Goal: Task Accomplishment & Management: Complete application form

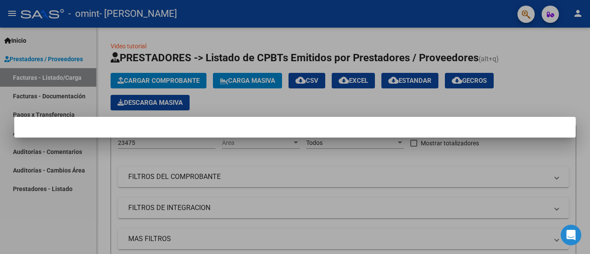
click at [541, 82] on div at bounding box center [295, 127] width 590 height 254
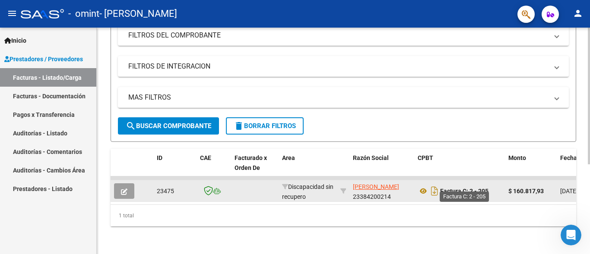
click at [462, 188] on strong "Factura C: 2 - 205" at bounding box center [464, 191] width 48 height 7
click at [424, 186] on icon at bounding box center [422, 191] width 11 height 10
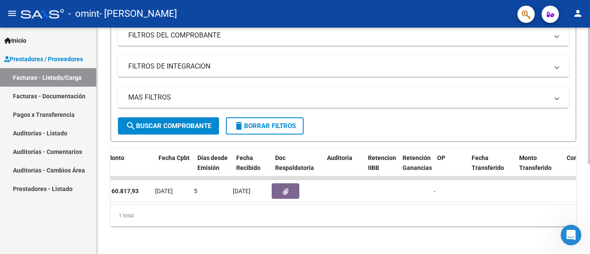
scroll to position [0, 408]
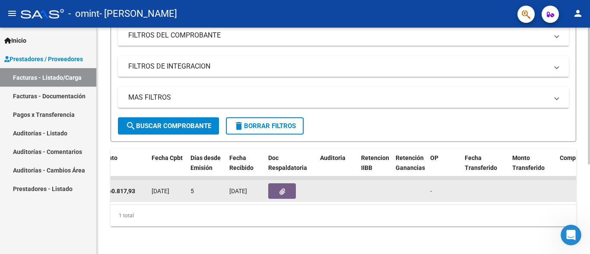
click at [278, 185] on button "button" at bounding box center [282, 191] width 28 height 16
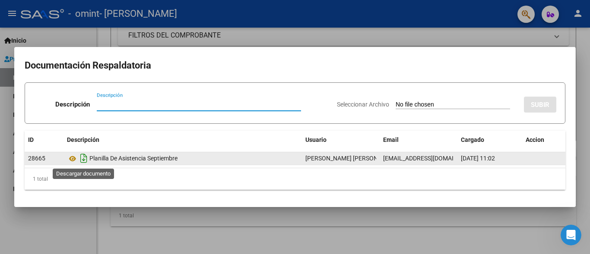
click at [81, 159] on icon "Descargar documento" at bounding box center [83, 159] width 11 height 14
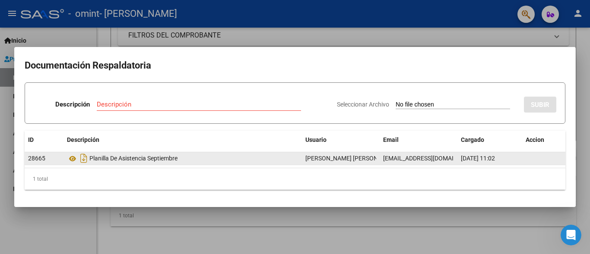
click at [394, 34] on div at bounding box center [295, 127] width 590 height 254
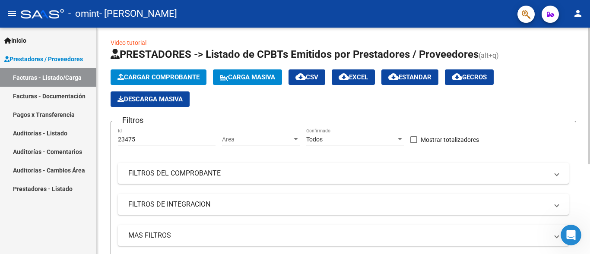
scroll to position [0, 0]
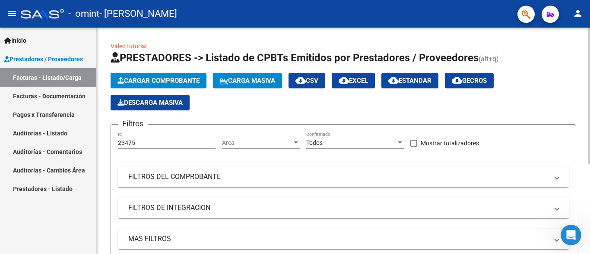
click at [174, 78] on span "Cargar Comprobante" at bounding box center [158, 81] width 82 height 8
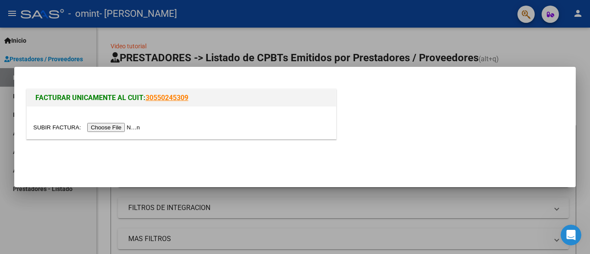
click at [105, 126] on input "file" at bounding box center [87, 127] width 109 height 9
click at [114, 129] on input "file" at bounding box center [87, 127] width 109 height 9
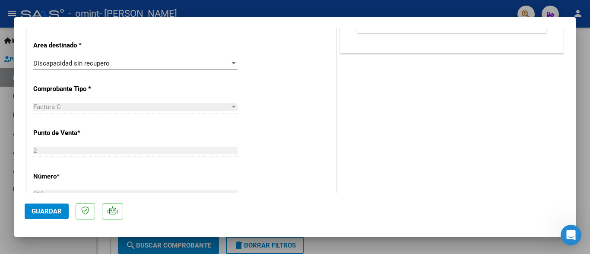
scroll to position [216, 0]
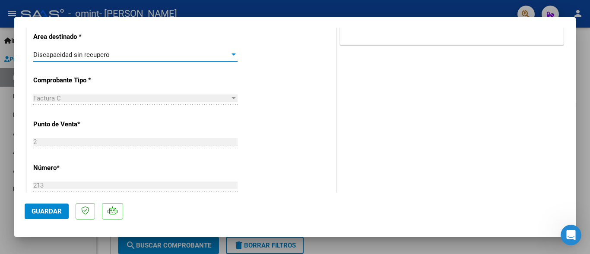
click at [166, 55] on div "Discapacidad sin recupero" at bounding box center [131, 55] width 196 height 8
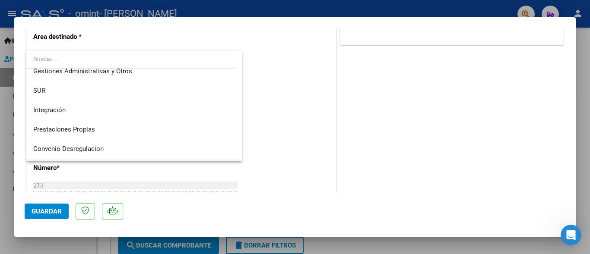
scroll to position [43, 0]
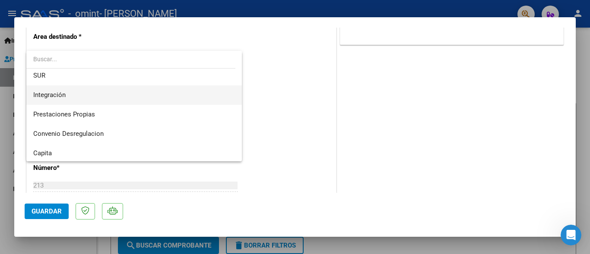
click at [162, 98] on span "Integración" at bounding box center [134, 94] width 202 height 19
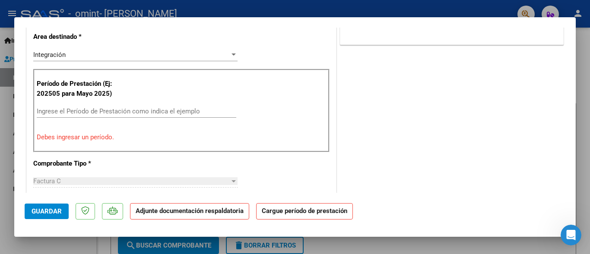
drag, startPoint x: 387, startPoint y: 117, endPoint x: 373, endPoint y: 120, distance: 14.1
click at [387, 118] on div "COMENTARIOS Comentarios del Prestador / Gerenciador: DOCUMENTACIÓN RESPALDATORI…" at bounding box center [451, 202] width 227 height 763
click at [157, 107] on div "Ingrese el Período de Prestación como indica el ejemplo" at bounding box center [136, 111] width 199 height 13
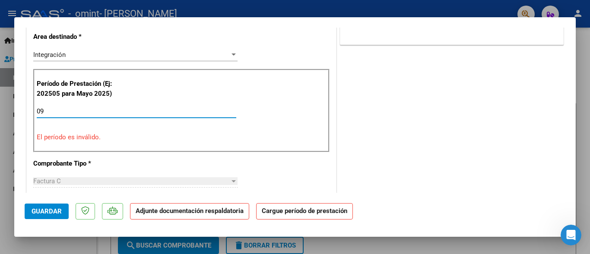
type input "0"
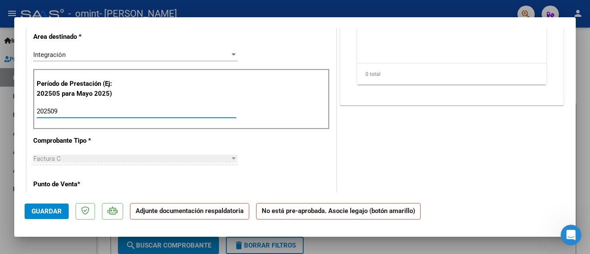
type input "202509"
click at [175, 141] on div "CUIT * 23-38420021-4 Ingresar CUIT ANALISIS PRESTADOR [PERSON_NAME] ARCA Padrón…" at bounding box center [181, 248] width 309 height 623
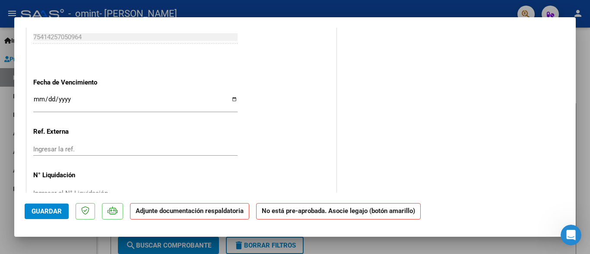
scroll to position [585, 0]
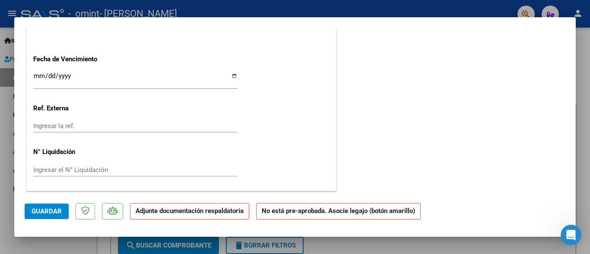
click at [67, 73] on input "Ingresar la fecha" at bounding box center [135, 80] width 204 height 14
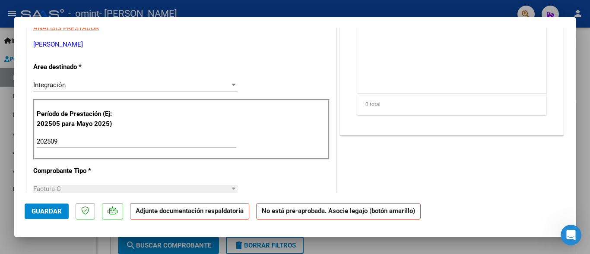
scroll to position [23, 0]
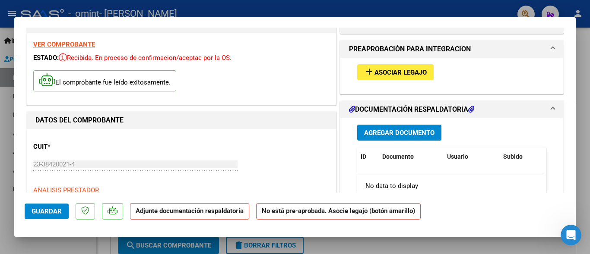
click at [374, 70] on span "Asociar Legajo" at bounding box center [400, 73] width 52 height 8
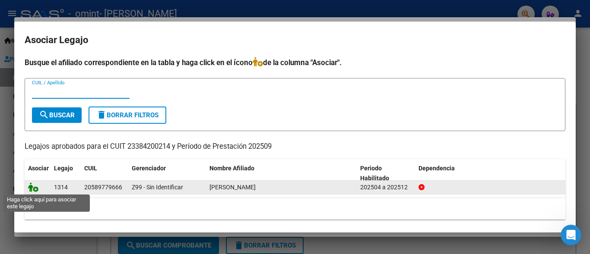
click at [33, 187] on icon at bounding box center [33, 187] width 10 height 9
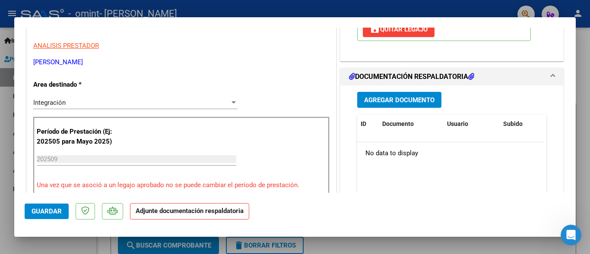
scroll to position [153, 0]
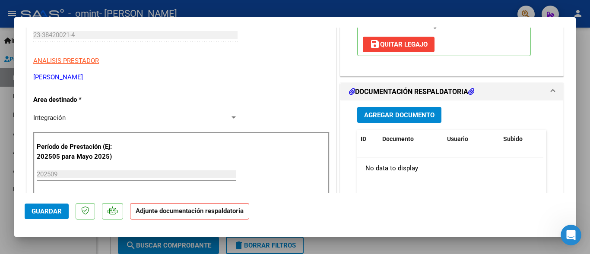
click at [398, 113] on span "Agregar Documento" at bounding box center [399, 115] width 70 height 8
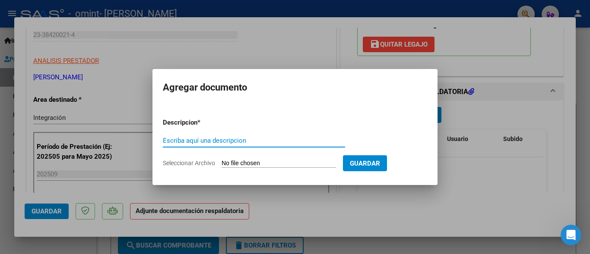
click at [242, 163] on input "Seleccionar Archivo" at bounding box center [278, 164] width 114 height 8
click at [265, 161] on input "Seleccionar Archivo" at bounding box center [278, 164] width 114 height 8
type input "C:\fakepath\23384200214-FACTURA_C-2-205-ANEXO-PLANILLA DE ASISTENCIA SEPTIEMBRE…"
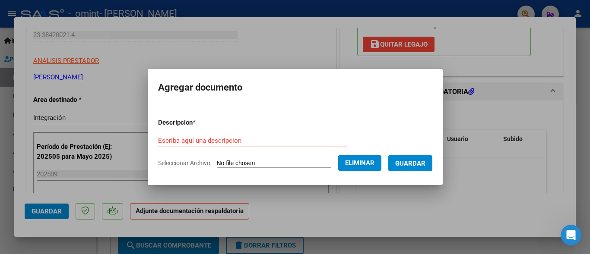
click at [414, 161] on span "Guardar" at bounding box center [410, 164] width 30 height 8
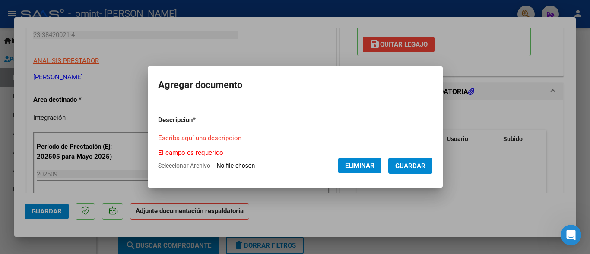
click at [238, 137] on input "Escriba aquí una descripcion" at bounding box center [252, 138] width 189 height 8
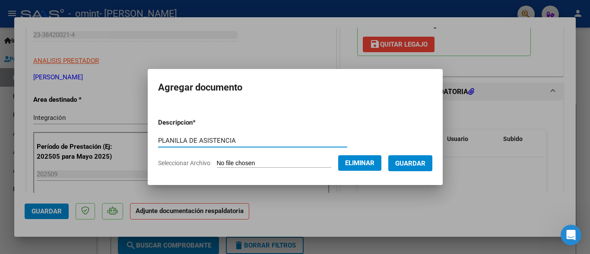
type input "PLANILLA DE ASISTENCIA"
click at [410, 164] on span "Guardar" at bounding box center [410, 164] width 30 height 8
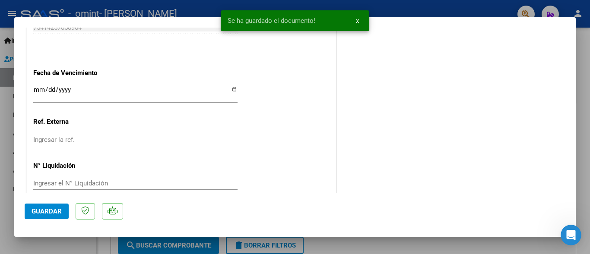
scroll to position [607, 0]
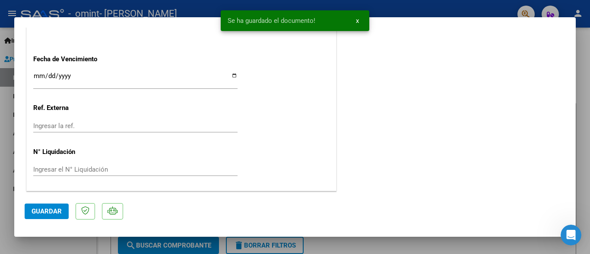
click at [50, 212] on span "Guardar" at bounding box center [47, 212] width 30 height 8
click at [5, 13] on div at bounding box center [295, 127] width 590 height 254
type input "$ 0,00"
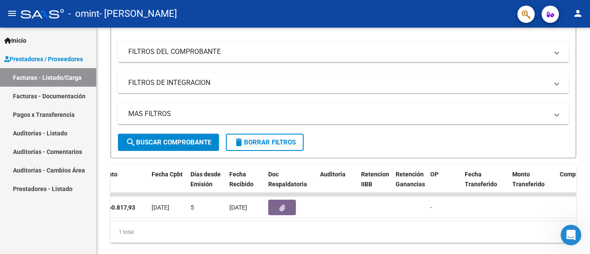
scroll to position [105, 0]
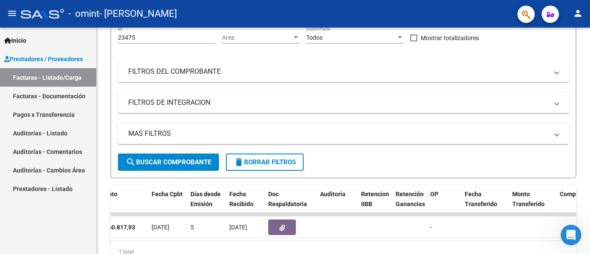
click at [66, 81] on link "Facturas - Listado/Carga" at bounding box center [48, 77] width 96 height 19
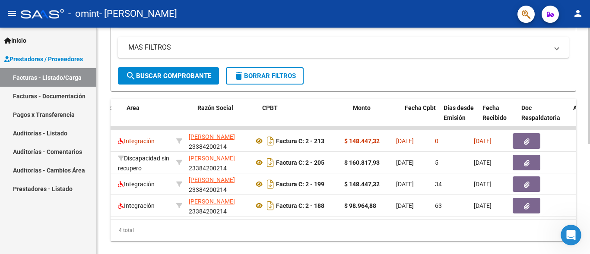
scroll to position [0, 152]
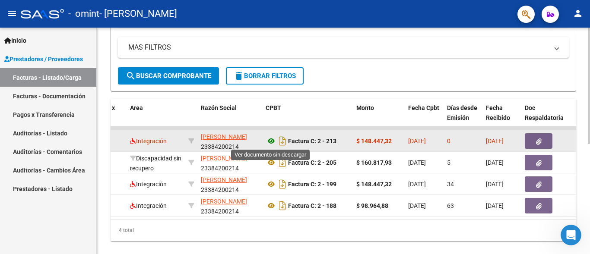
click at [271, 139] on icon at bounding box center [271, 141] width 11 height 10
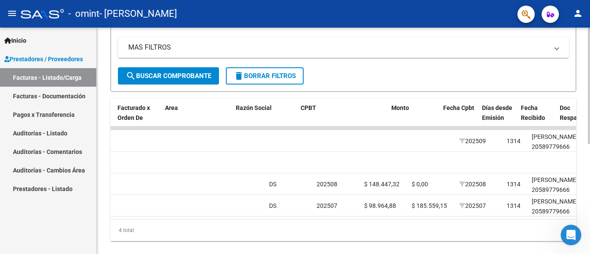
scroll to position [0, 0]
